Goal: Transaction & Acquisition: Purchase product/service

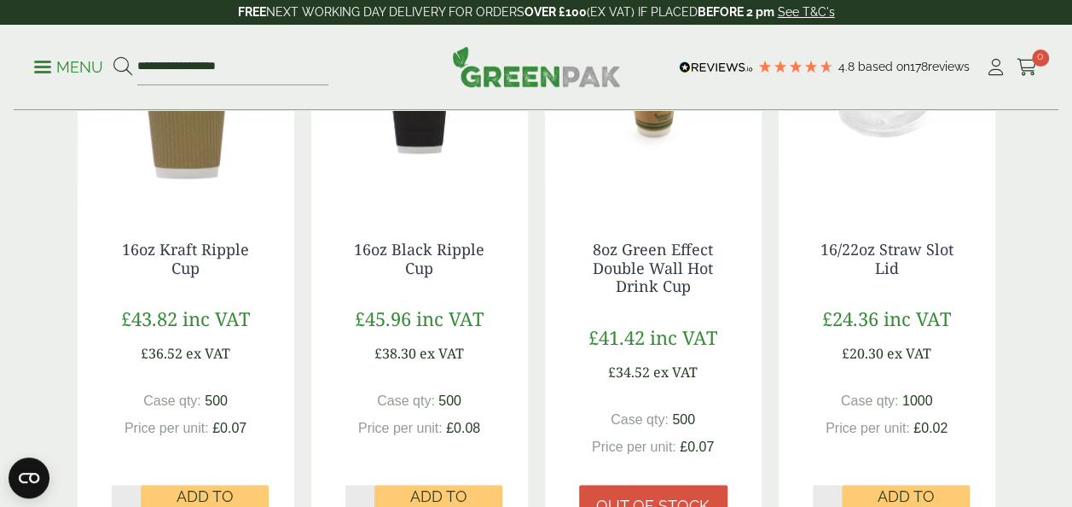
scroll to position [698, 0]
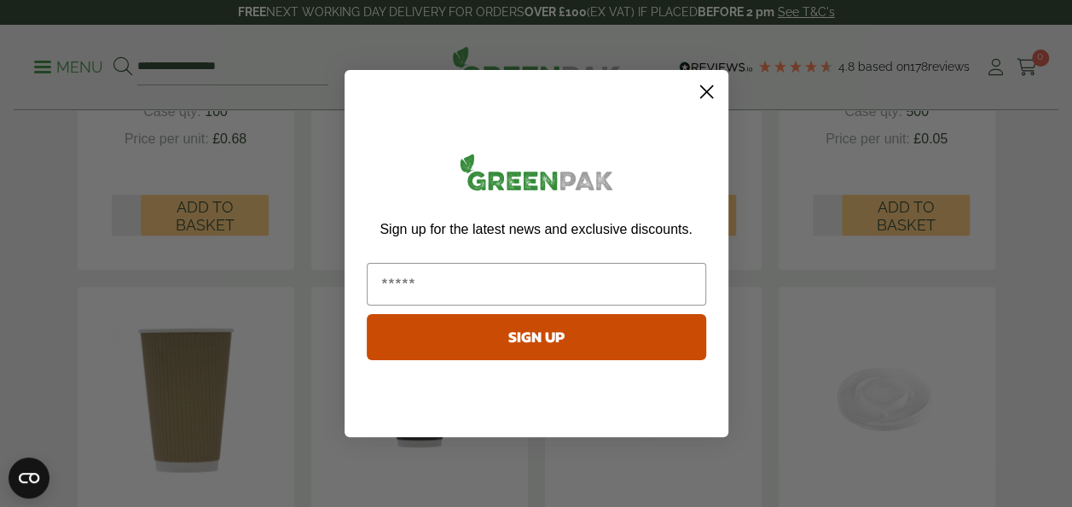
click at [717, 93] on circle "Close dialog" at bounding box center [706, 92] width 28 height 28
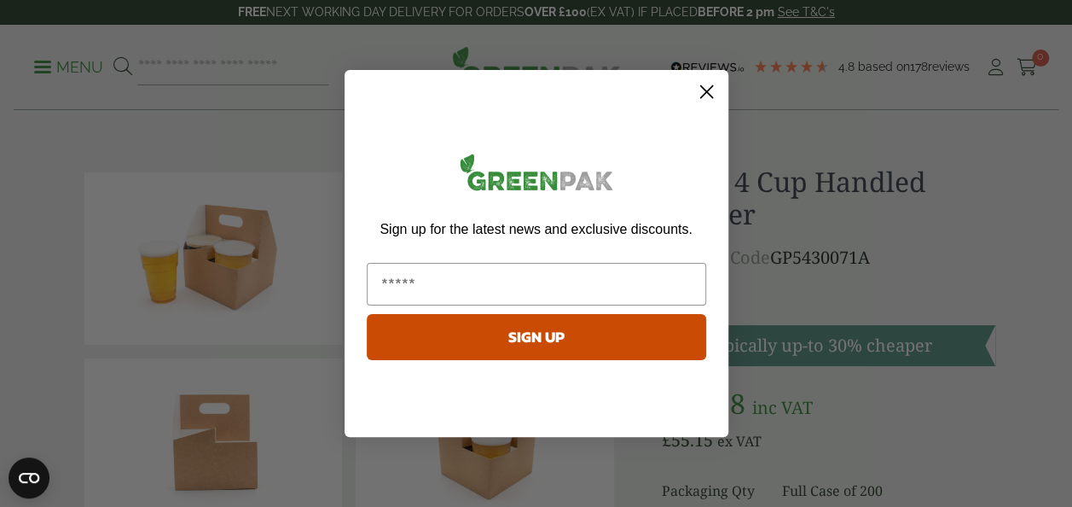
click at [711, 94] on circle "Close dialog" at bounding box center [706, 92] width 28 height 28
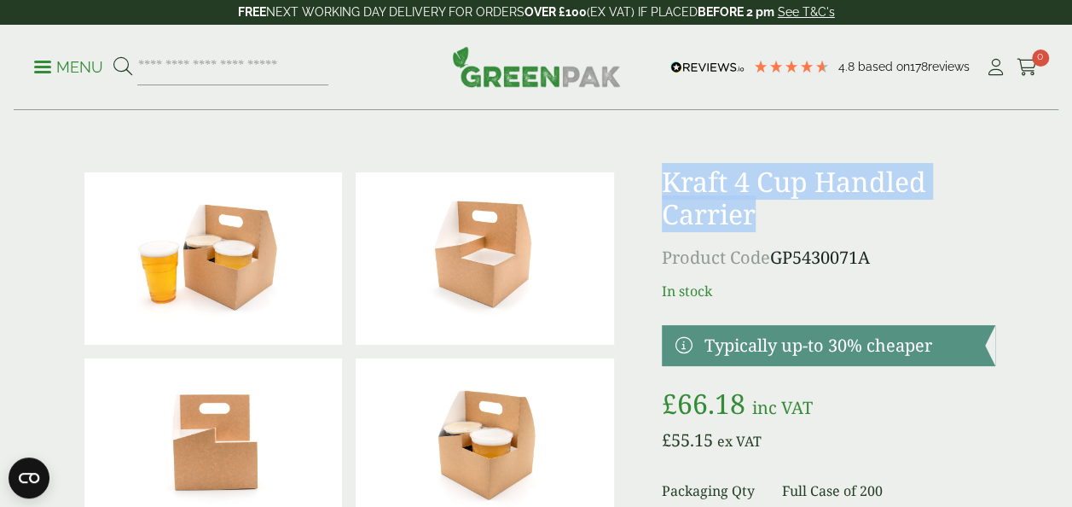
drag, startPoint x: 666, startPoint y: 189, endPoint x: 783, endPoint y: 213, distance: 119.3
click at [783, 213] on h1 "Kraft 4 Cup Handled Carrier" at bounding box center [829, 198] width 334 height 66
drag, startPoint x: 783, startPoint y: 213, endPoint x: 674, endPoint y: 206, distance: 109.4
copy h1 "Kraft 4 Cup Handled Carrier"
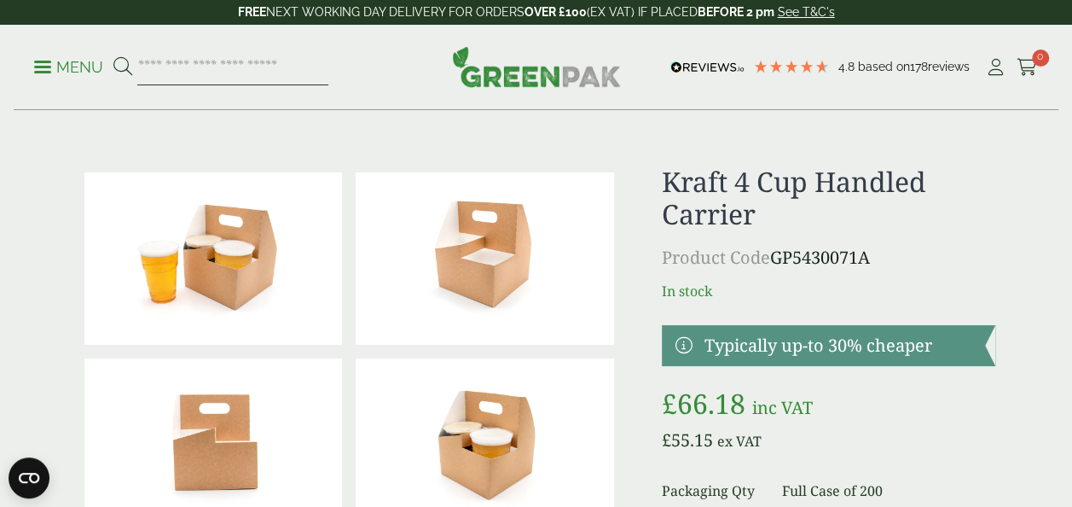
click at [212, 65] on input "search" at bounding box center [232, 67] width 191 height 36
paste input "**********"
type input "**********"
click at [113, 56] on button at bounding box center [122, 67] width 19 height 22
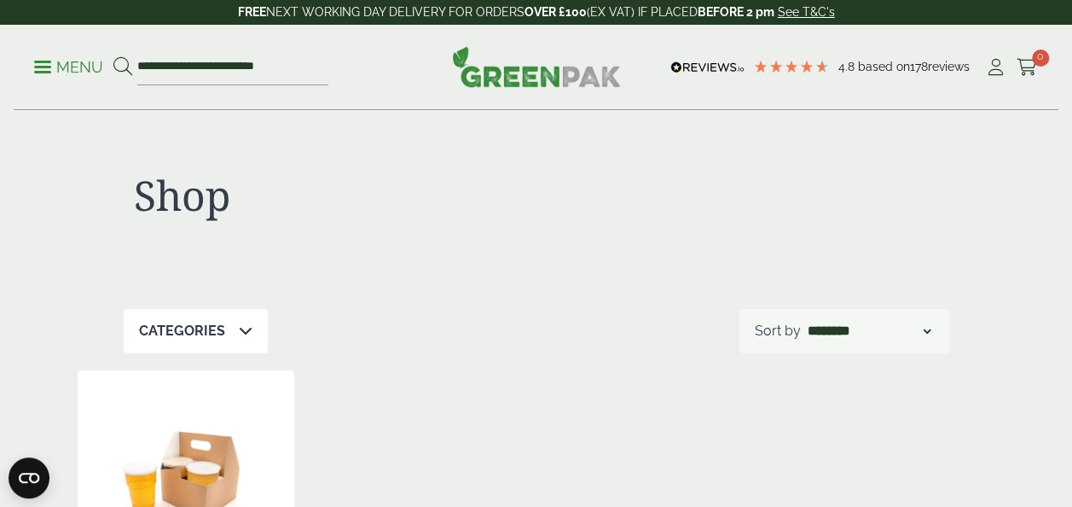
click at [212, 440] on img at bounding box center [186, 476] width 217 height 213
